Goal: Task Accomplishment & Management: Use online tool/utility

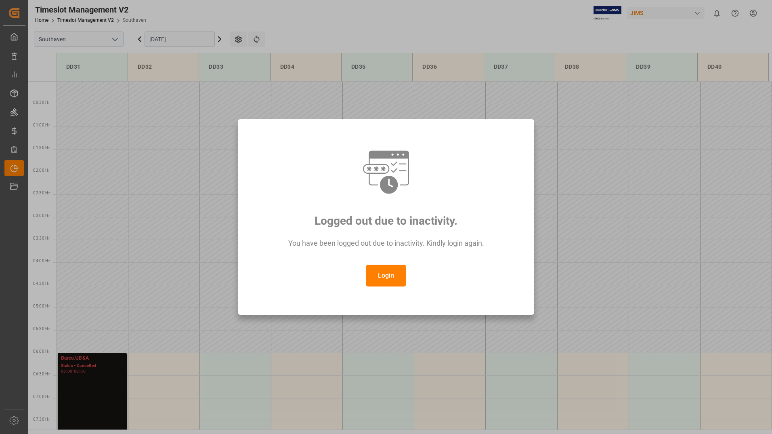
scroll to position [311, 0]
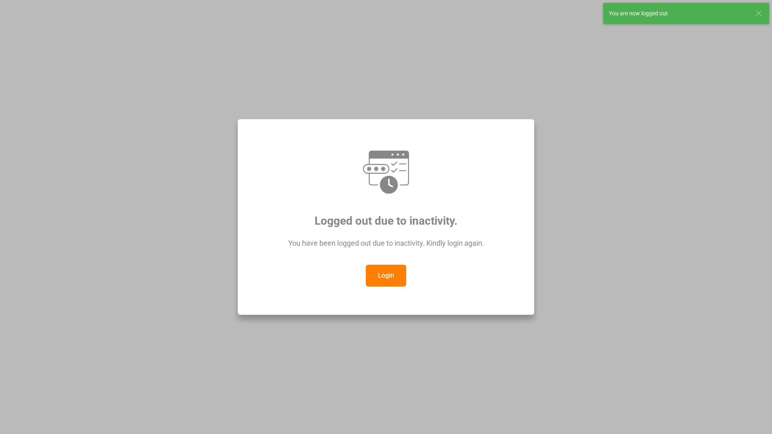
click at [390, 276] on button "Login" at bounding box center [386, 275] width 40 height 22
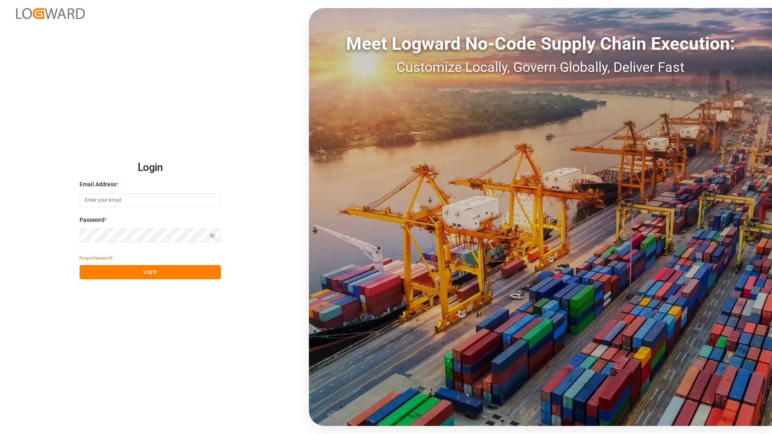
click at [121, 201] on input at bounding box center [150, 200] width 141 height 14
type input "[PERSON_NAME][EMAIL_ADDRESS][DOMAIN_NAME]"
click at [164, 272] on button "Log In" at bounding box center [150, 272] width 141 height 14
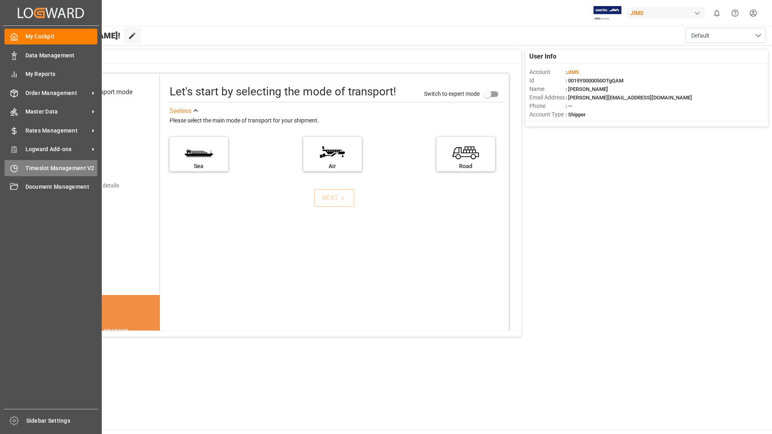
click at [74, 169] on span "Timeslot Management V2" at bounding box center [61, 168] width 72 height 8
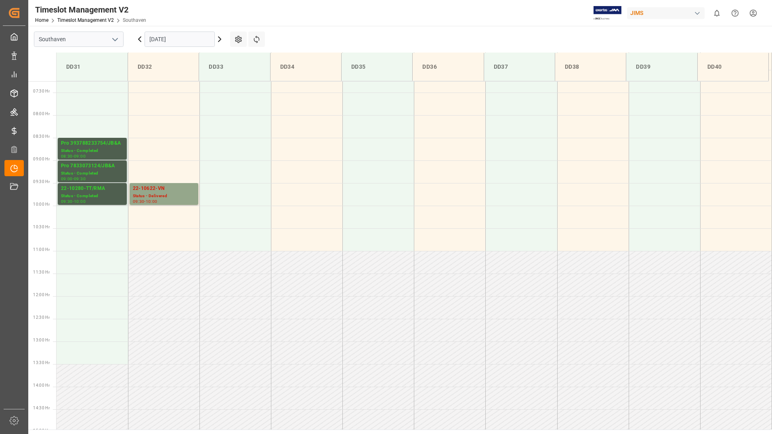
scroll to position [326, 0]
click at [141, 42] on icon at bounding box center [139, 39] width 2 height 5
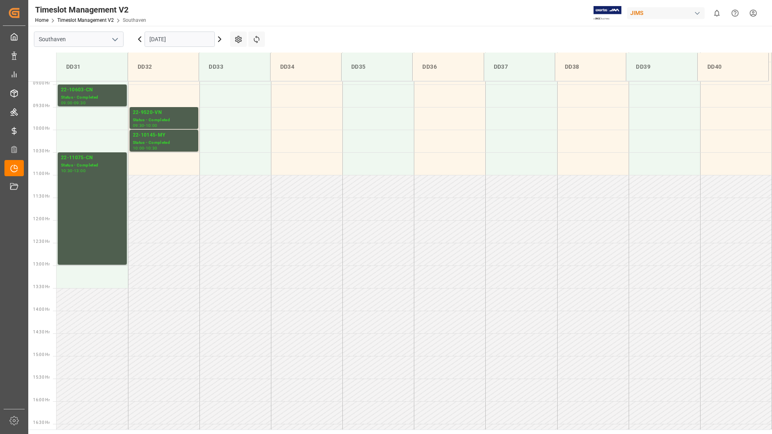
scroll to position [447, 0]
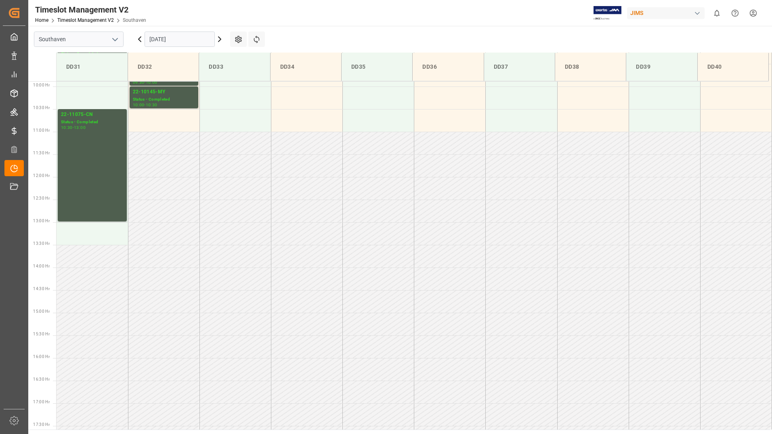
click at [140, 41] on icon at bounding box center [139, 39] width 2 height 5
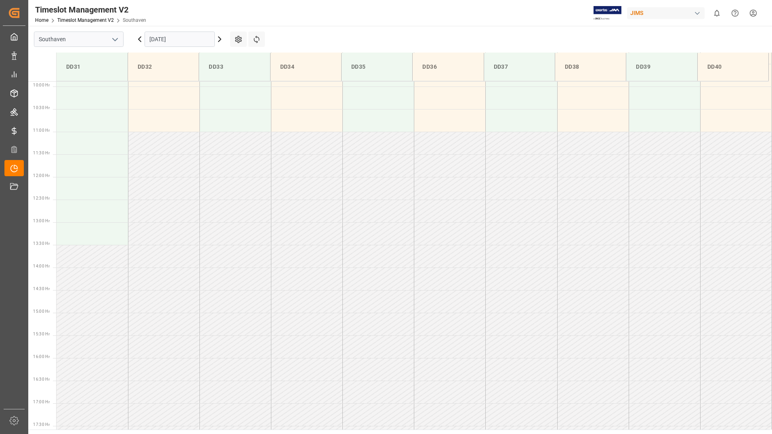
click at [220, 39] on icon at bounding box center [220, 39] width 10 height 10
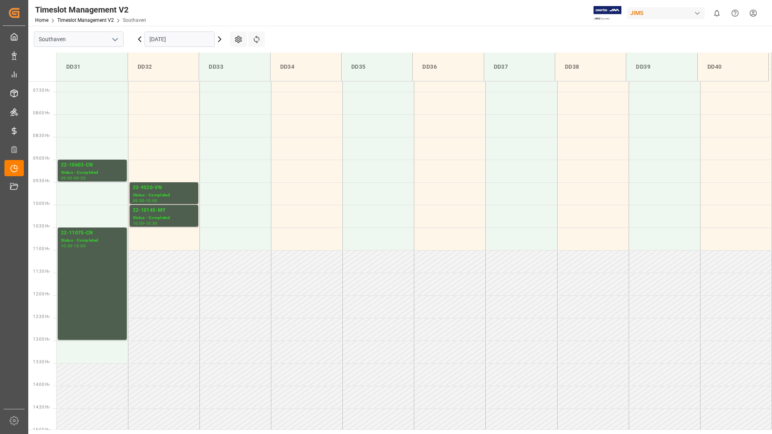
scroll to position [285, 0]
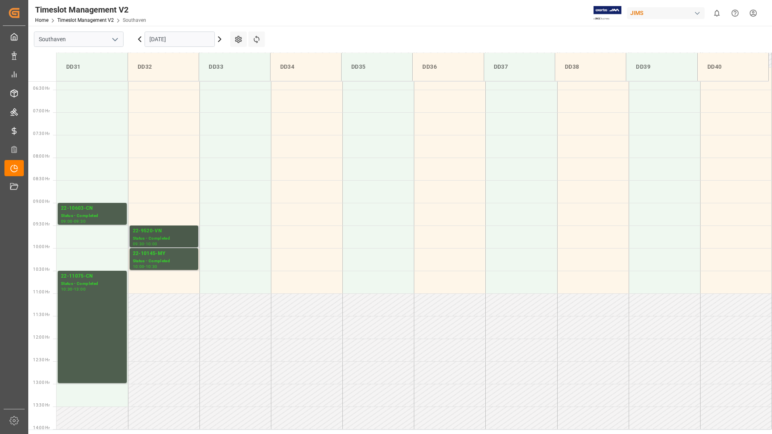
click at [183, 235] on div "Status - Completed" at bounding box center [164, 238] width 62 height 7
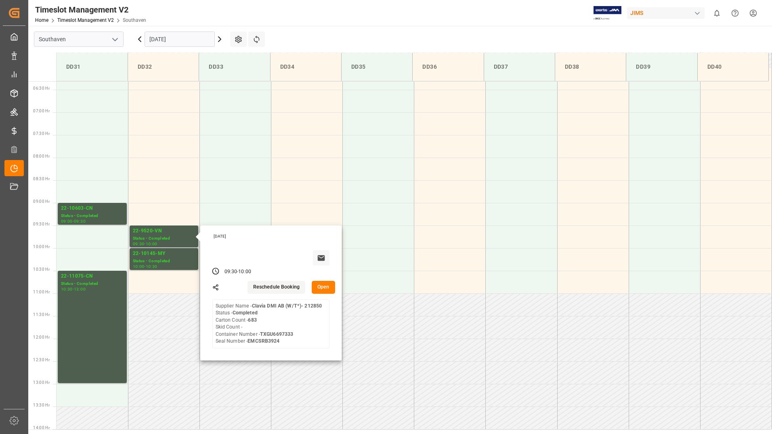
click at [322, 288] on button "Open" at bounding box center [323, 287] width 23 height 13
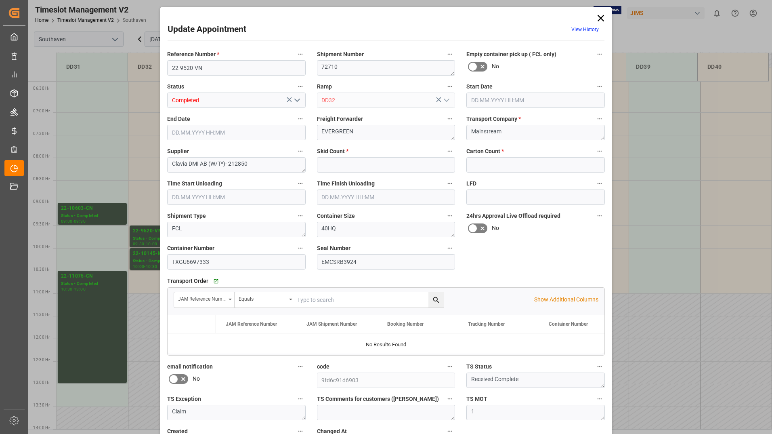
type input "0"
type input "683"
type input "[DATE] 09:30"
type input "[DATE] 10:00"
type input "[DATE] 17:49"
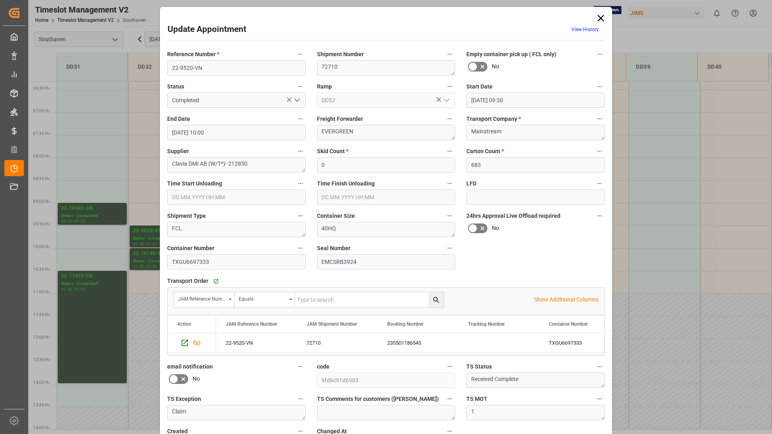
click at [601, 19] on icon at bounding box center [600, 18] width 11 height 11
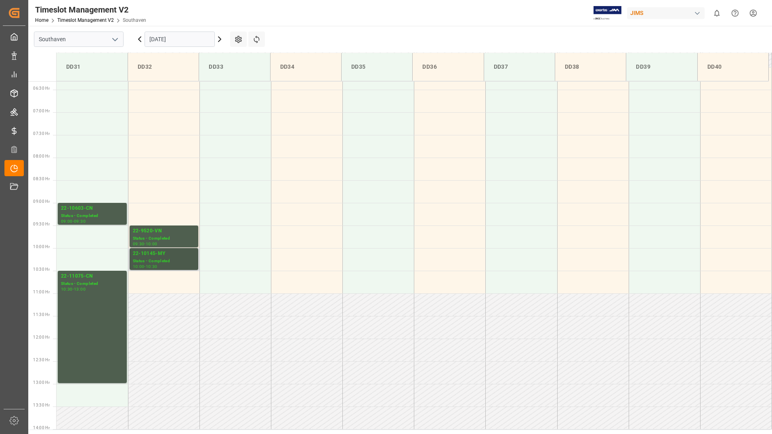
click at [180, 258] on div "Status - Completed" at bounding box center [164, 261] width 62 height 7
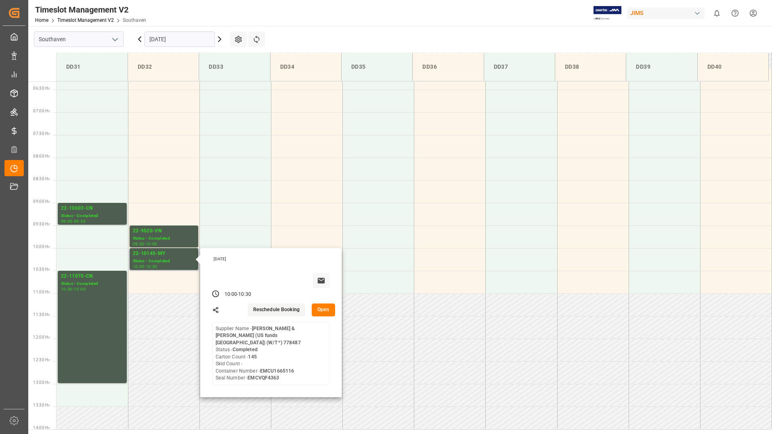
click at [325, 311] on button "Open" at bounding box center [323, 309] width 23 height 13
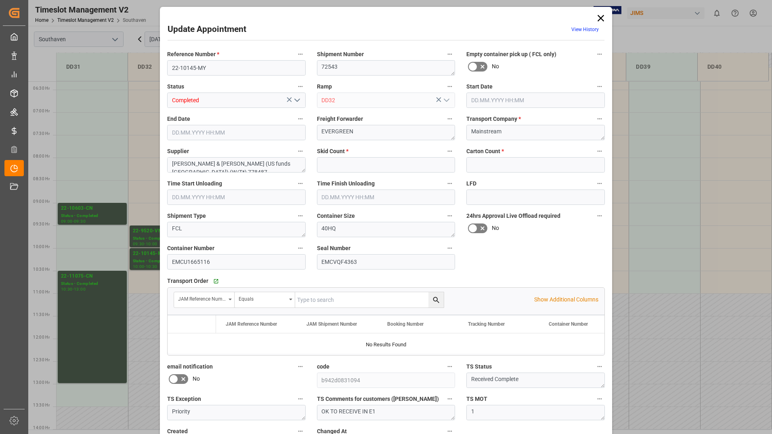
type input "0"
type input "145"
type input "[DATE] 10:00"
type input "[DATE] 10:30"
type input "[DATE] 17:46"
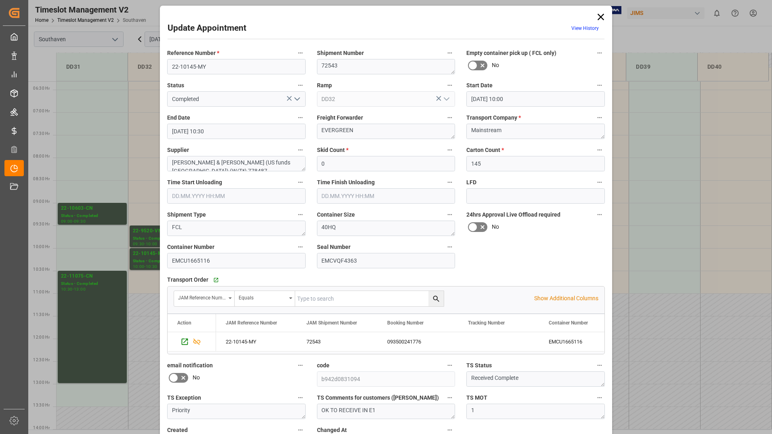
scroll to position [0, 0]
click at [296, 101] on polyline "open menu" at bounding box center [297, 100] width 5 height 2
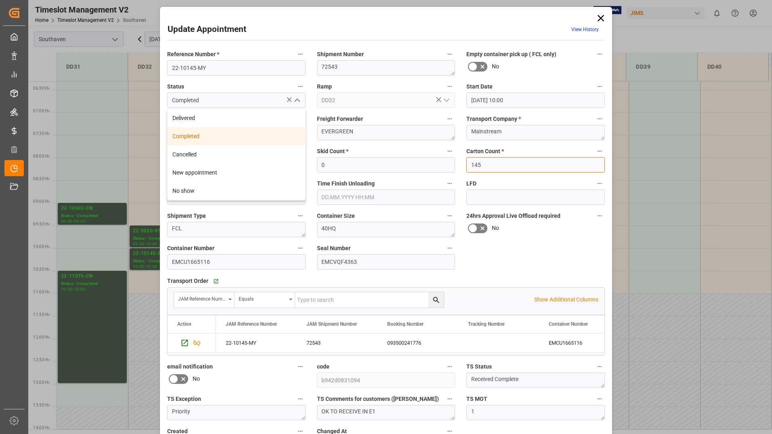
click at [573, 166] on input "145" at bounding box center [535, 164] width 138 height 15
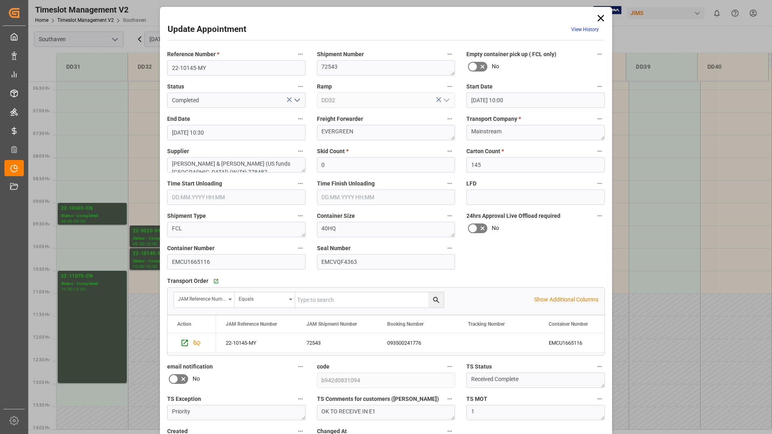
click at [599, 19] on icon at bounding box center [600, 18] width 11 height 11
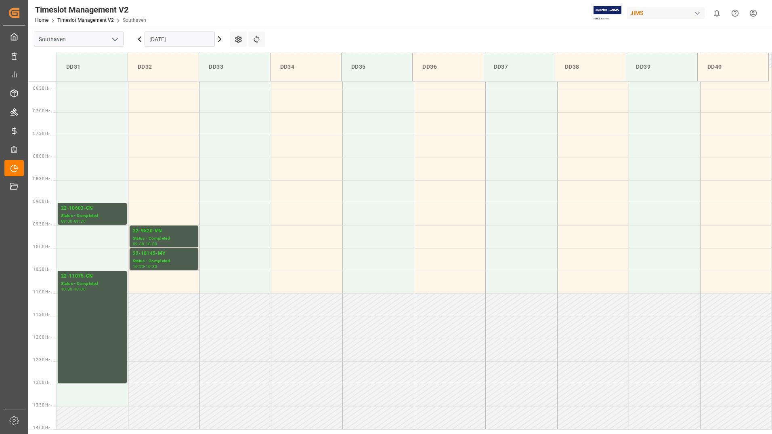
click at [185, 40] on input "[DATE]" at bounding box center [180, 38] width 70 height 15
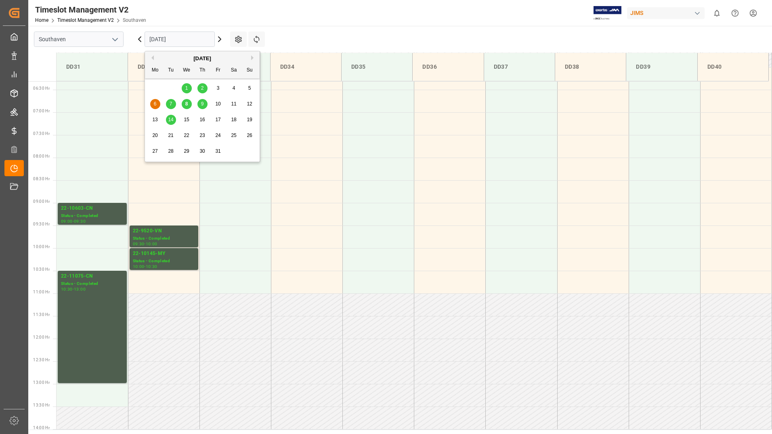
click at [157, 103] on div "6" at bounding box center [155, 104] width 10 height 10
click at [184, 38] on input "[DATE]" at bounding box center [180, 38] width 70 height 15
click at [155, 102] on span "6" at bounding box center [155, 104] width 3 height 6
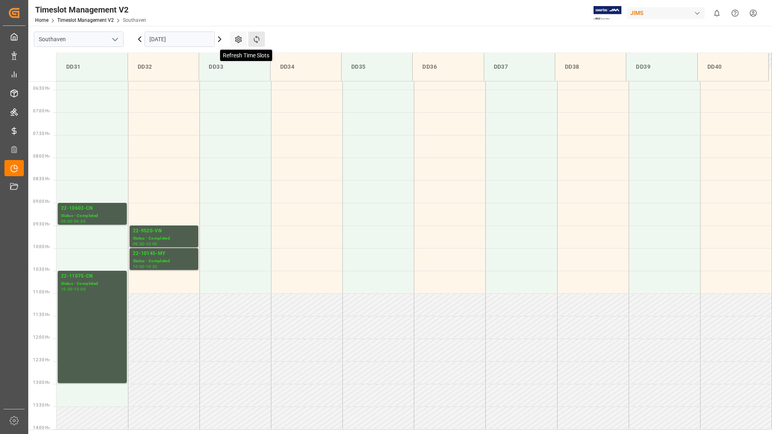
click at [255, 39] on icon at bounding box center [256, 39] width 8 height 8
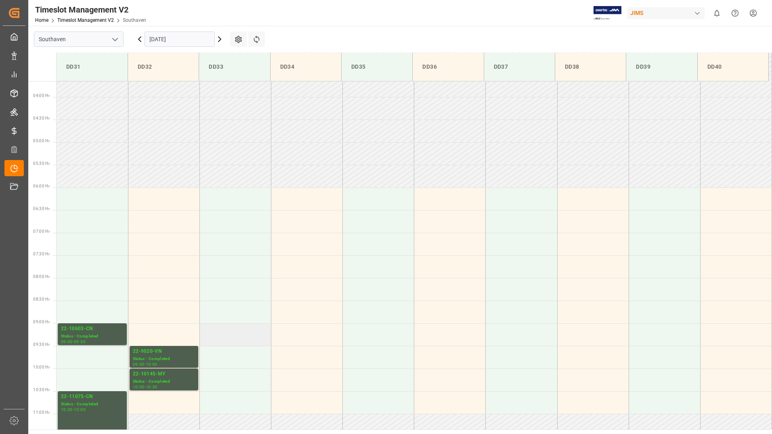
scroll to position [164, 0]
click at [221, 39] on icon at bounding box center [219, 39] width 2 height 5
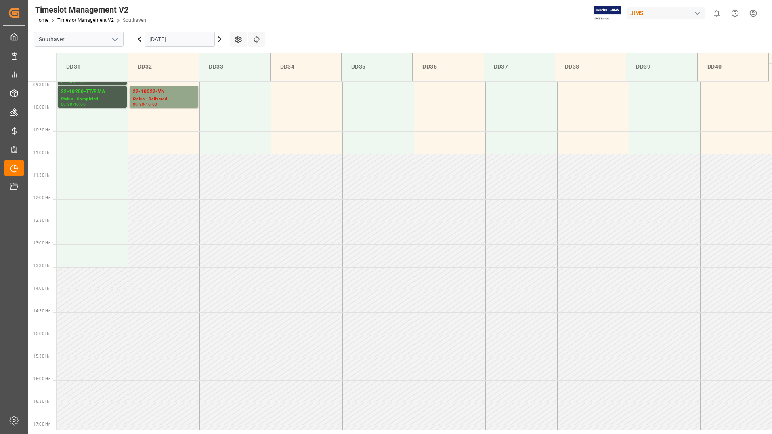
scroll to position [447, 0]
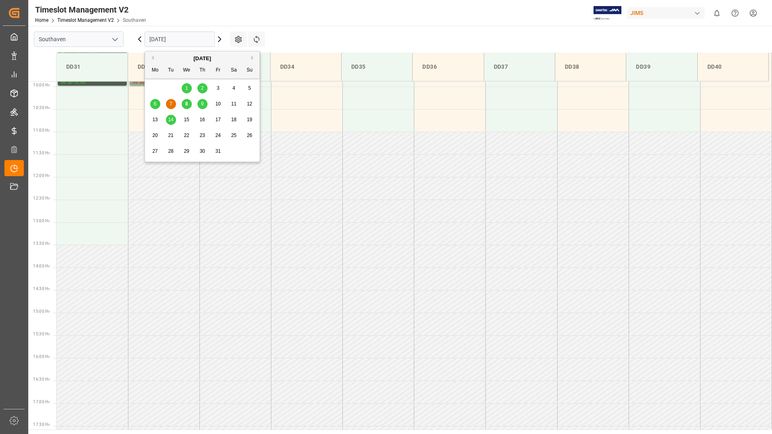
click at [185, 38] on input "[DATE]" at bounding box center [180, 38] width 70 height 15
click at [186, 103] on span "8" at bounding box center [186, 104] width 3 height 6
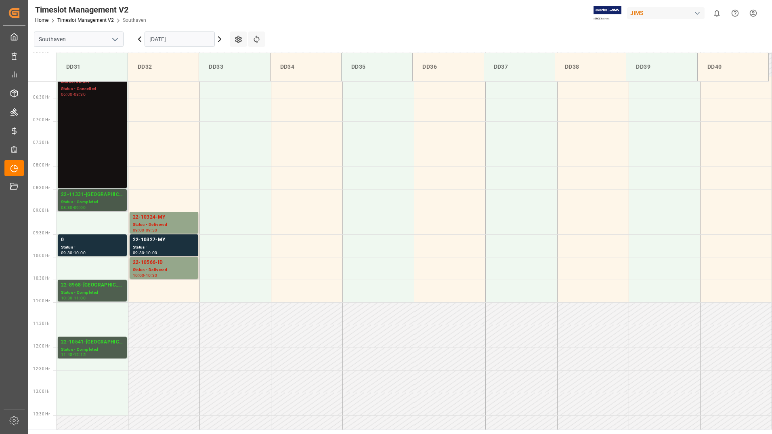
scroll to position [285, 0]
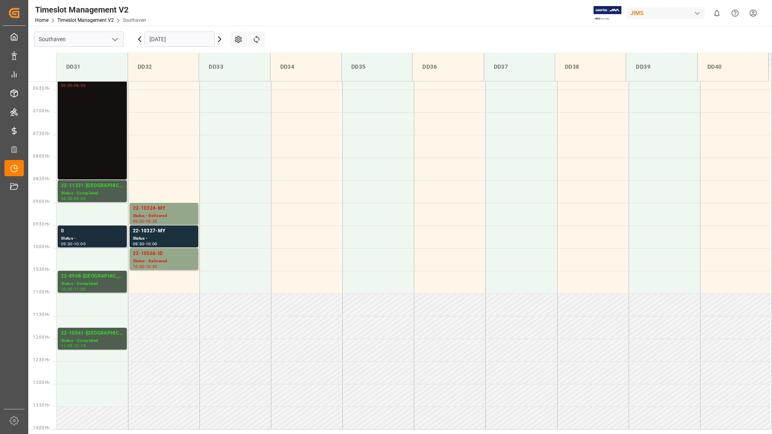
click at [102, 237] on div "Status -" at bounding box center [92, 238] width 63 height 7
click at [184, 214] on div "Status - Delivered" at bounding box center [164, 215] width 62 height 7
click at [175, 261] on div "Status - Delivered" at bounding box center [164, 261] width 62 height 7
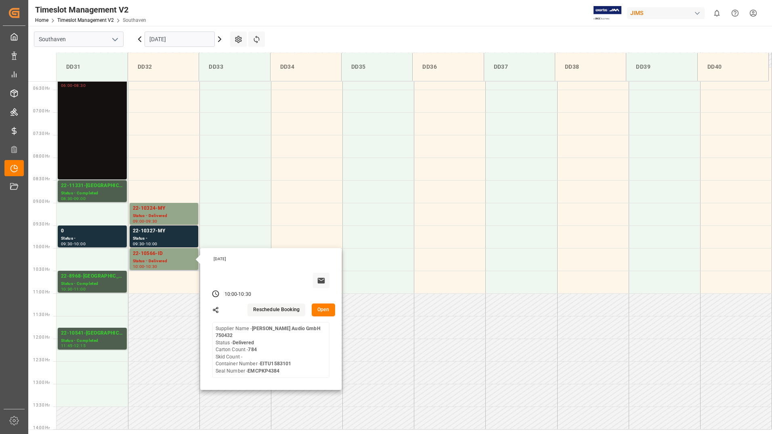
click at [319, 312] on button "Open" at bounding box center [323, 309] width 23 height 13
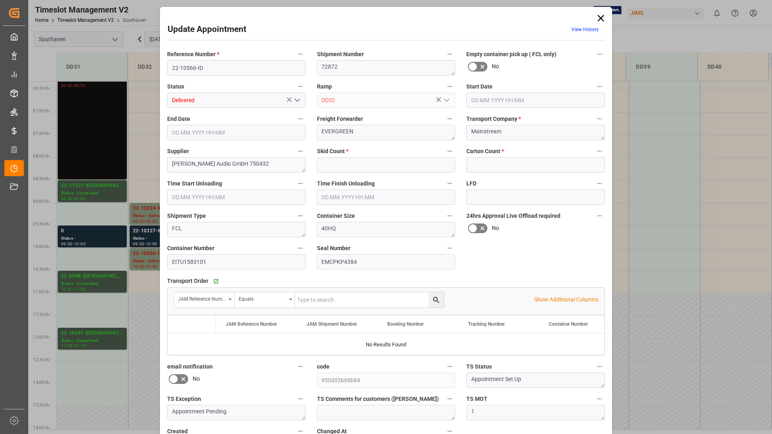
type input "0"
type input "784"
type input "[DATE] 10:00"
type input "[DATE] 10:30"
type input "[DATE] 16:09"
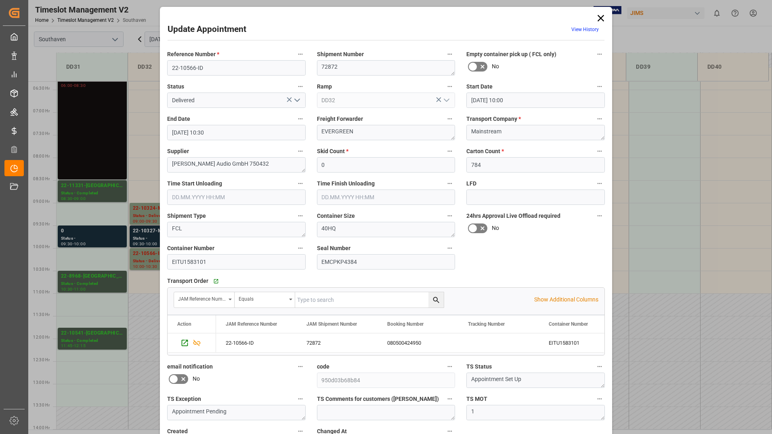
click at [598, 19] on icon at bounding box center [600, 18] width 6 height 6
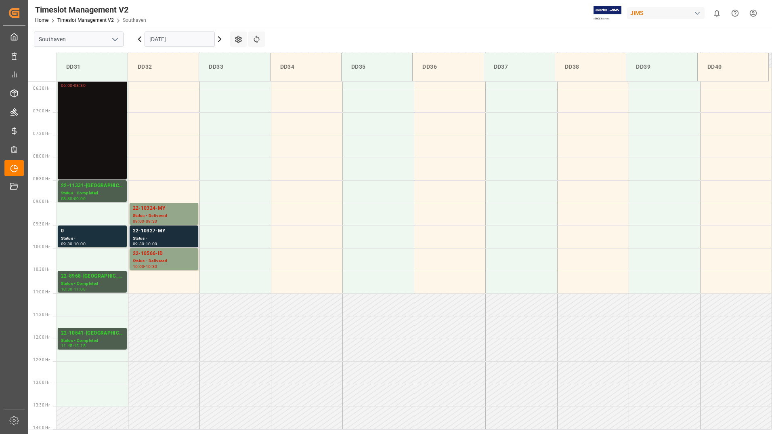
click at [186, 237] on div "Status -" at bounding box center [164, 238] width 62 height 7
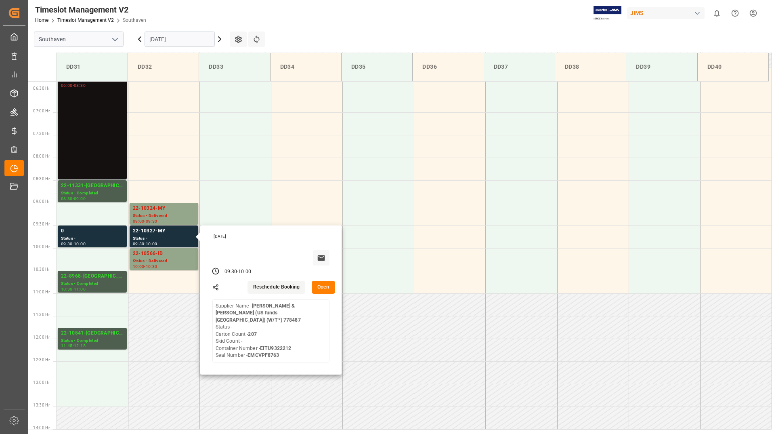
click at [322, 291] on button "Open" at bounding box center [323, 287] width 23 height 13
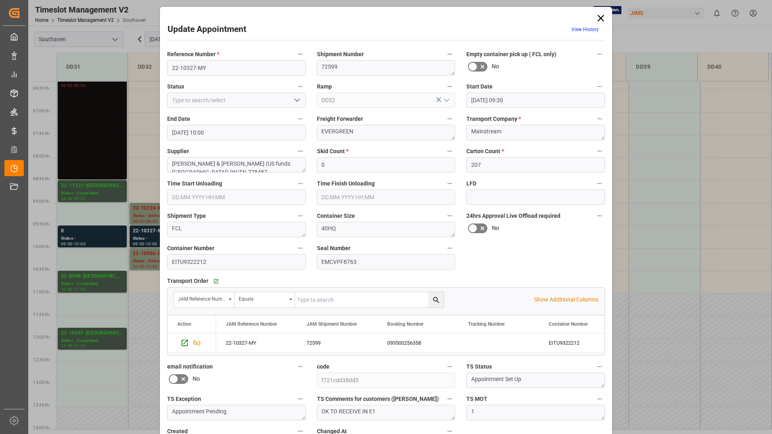
click at [295, 101] on icon "open menu" at bounding box center [297, 100] width 10 height 10
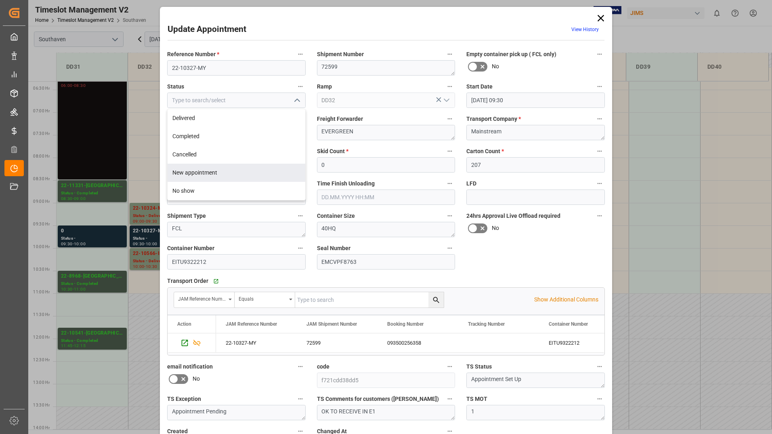
click at [573, 247] on div "Reference Number * 22-10327-MY Shipment Number 72599 Empty container pick up ( …" at bounding box center [385, 250] width 449 height 409
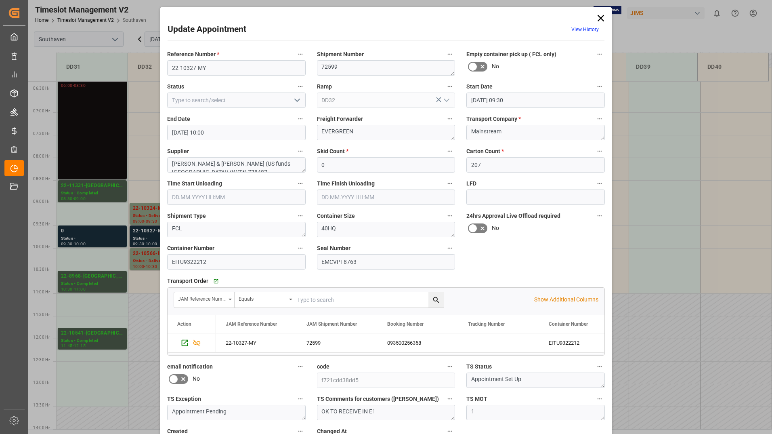
click at [599, 17] on icon at bounding box center [600, 18] width 11 height 11
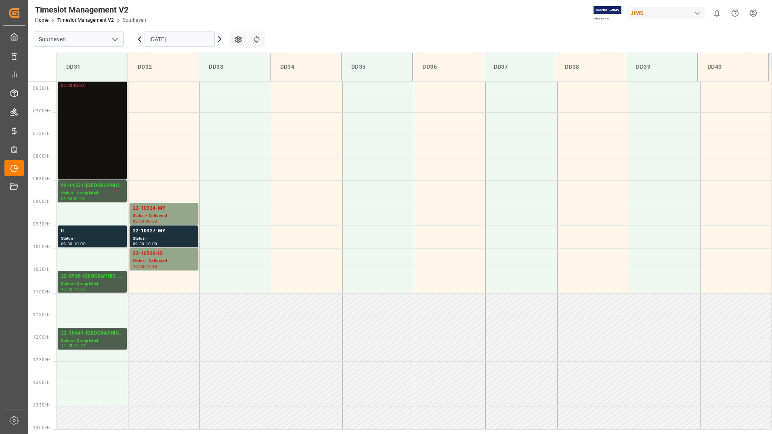
click at [182, 38] on input "[DATE]" at bounding box center [180, 38] width 70 height 15
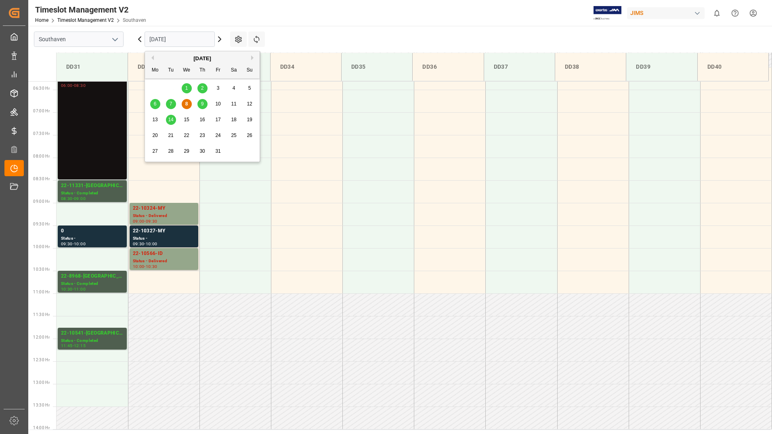
click at [203, 104] on span "9" at bounding box center [202, 104] width 3 height 6
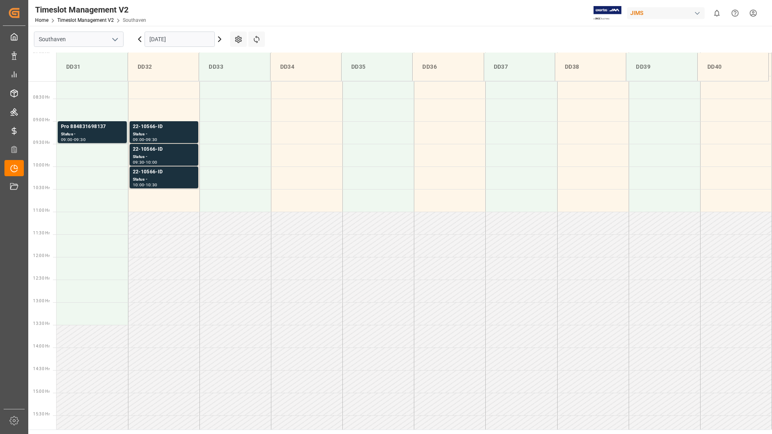
scroll to position [366, 0]
click at [111, 134] on div "Status -" at bounding box center [92, 135] width 63 height 7
click at [185, 132] on div "Status -" at bounding box center [164, 135] width 62 height 7
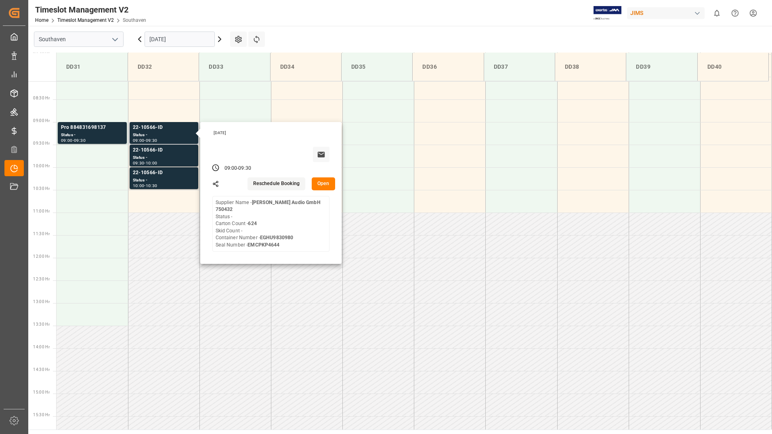
click at [323, 184] on button "Open" at bounding box center [323, 183] width 23 height 13
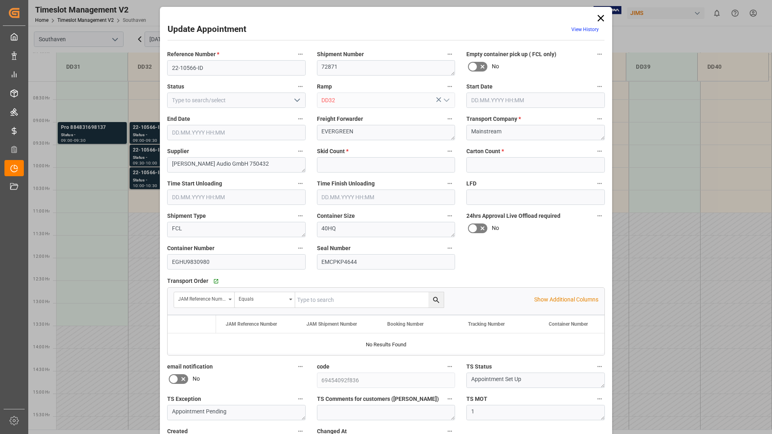
type input "0"
type input "624"
type input "[DATE] 09:00"
type input "[DATE] 09:30"
type input "[DATE] 12:22"
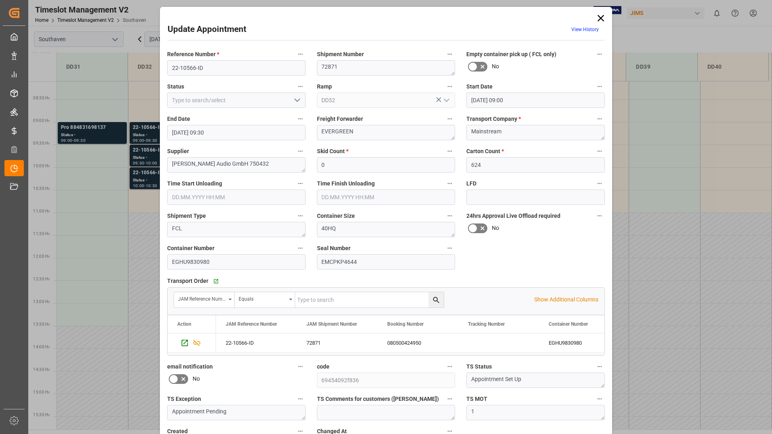
click at [600, 19] on icon at bounding box center [600, 18] width 6 height 6
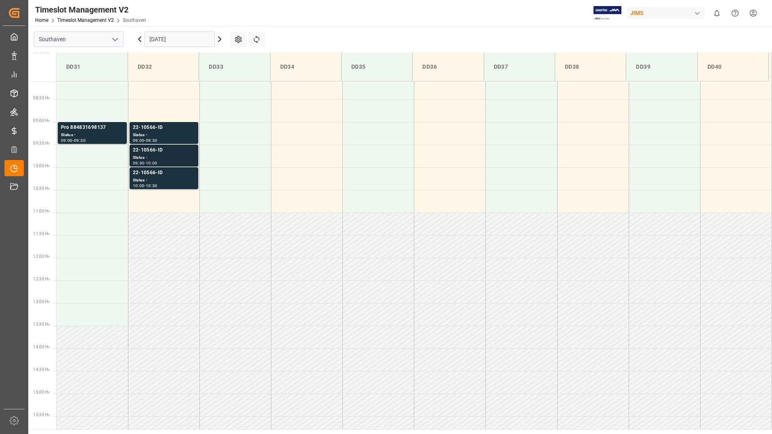
click at [172, 154] on div "Status -" at bounding box center [164, 157] width 62 height 7
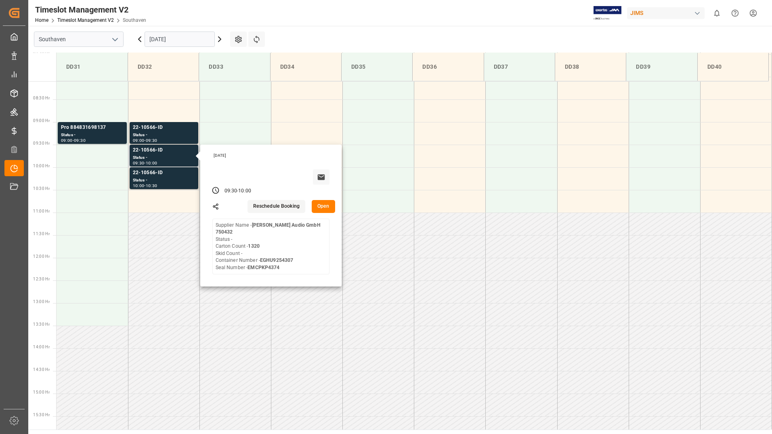
click at [327, 207] on button "Open" at bounding box center [323, 206] width 23 height 13
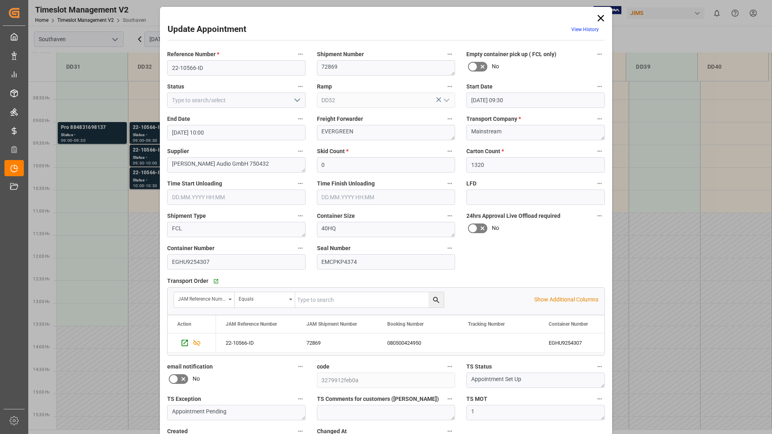
click at [601, 17] on icon at bounding box center [600, 18] width 6 height 6
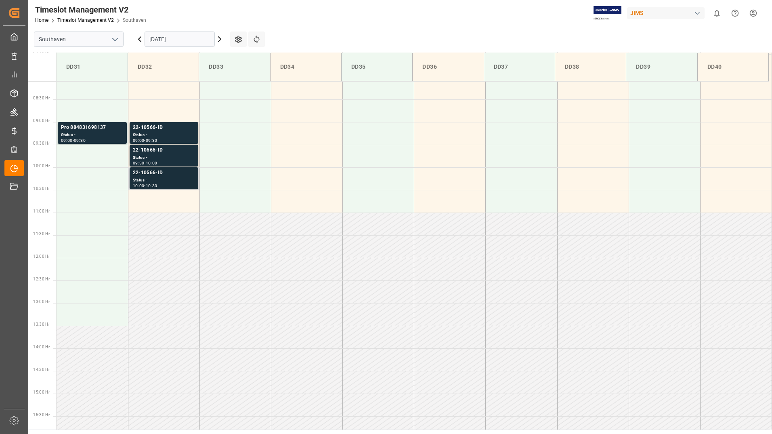
click at [180, 177] on div "Status -" at bounding box center [164, 180] width 62 height 7
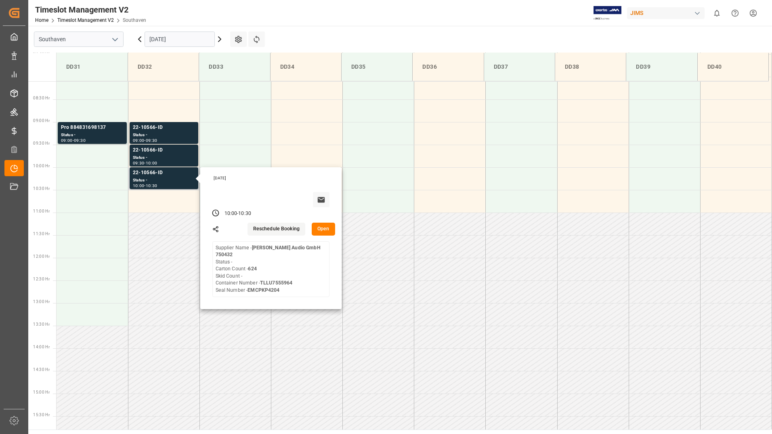
click at [323, 230] on button "Open" at bounding box center [323, 228] width 23 height 13
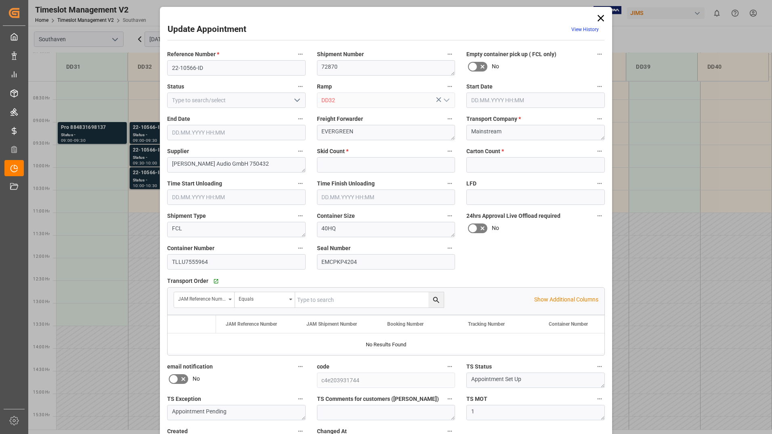
type input "0"
type input "624"
type input "[DATE] 10:00"
type input "[DATE] 10:30"
type input "[DATE] 16:13"
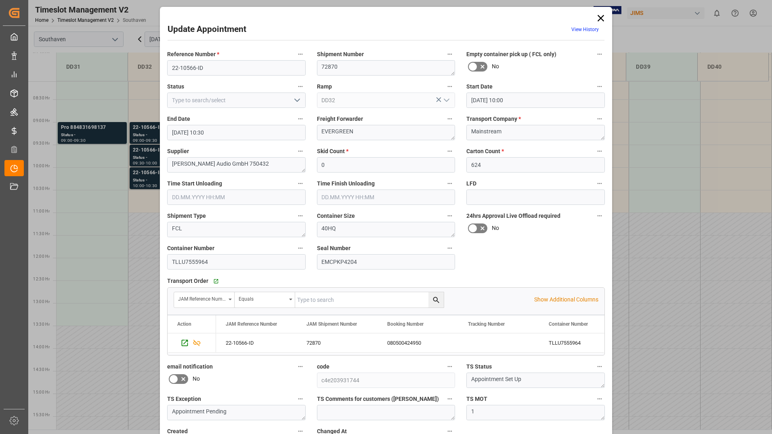
click at [601, 17] on icon at bounding box center [600, 18] width 11 height 11
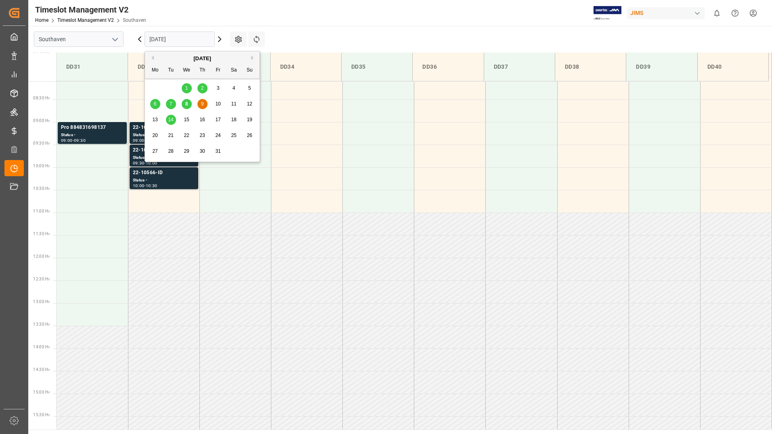
click at [182, 39] on input "[DATE]" at bounding box center [180, 38] width 70 height 15
click at [220, 104] on span "10" at bounding box center [217, 104] width 5 height 6
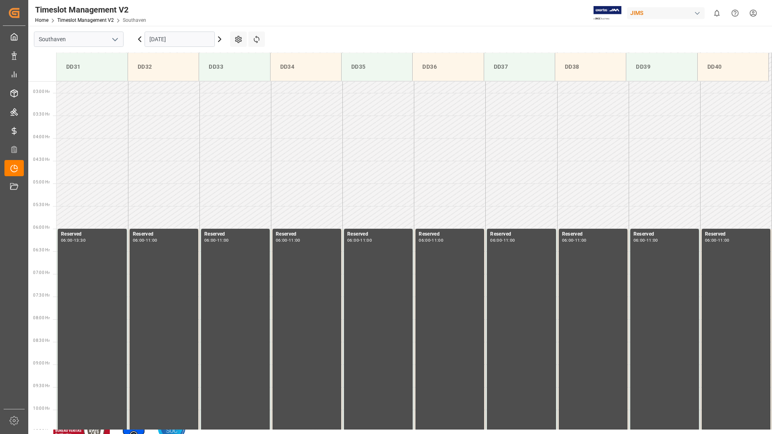
scroll to position [81, 0]
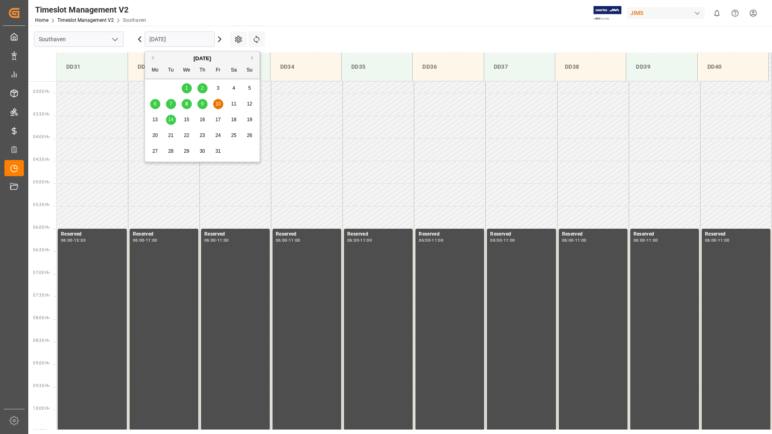
click at [181, 39] on input "[DATE]" at bounding box center [180, 38] width 70 height 15
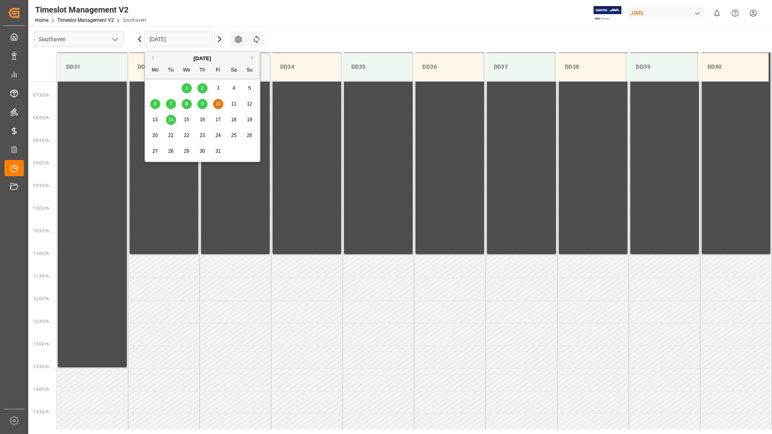
scroll to position [326, 0]
